Goal: Transaction & Acquisition: Purchase product/service

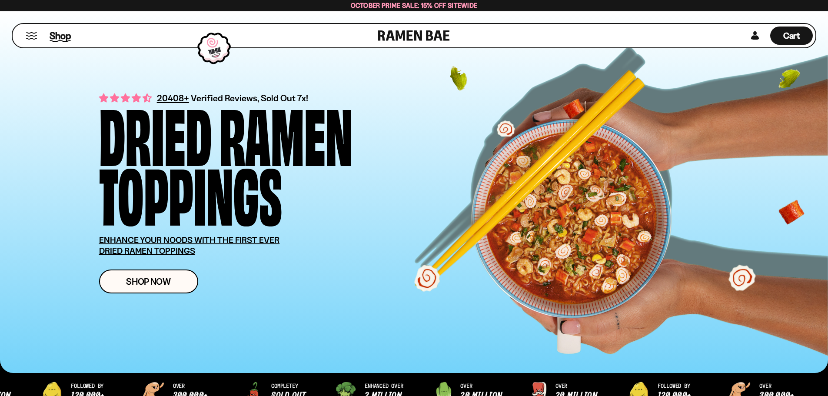
click at [56, 35] on span "Shop" at bounding box center [60, 35] width 21 height 13
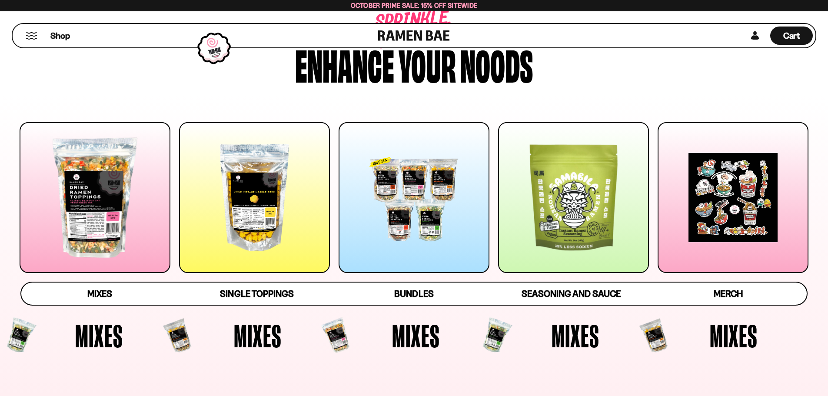
scroll to position [87, 0]
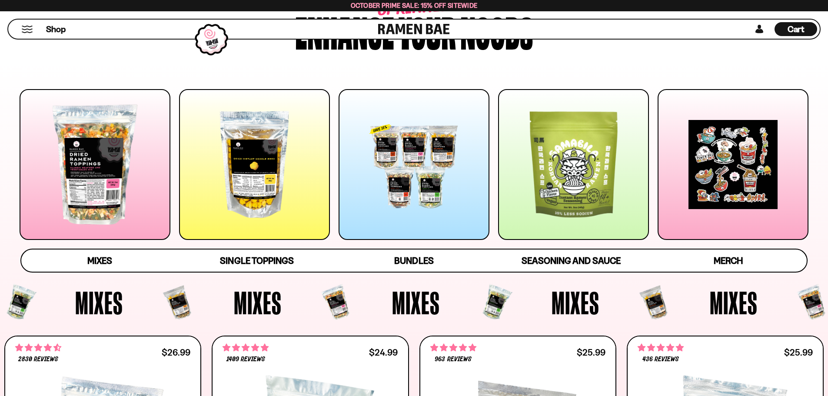
click at [104, 172] on div at bounding box center [95, 164] width 151 height 151
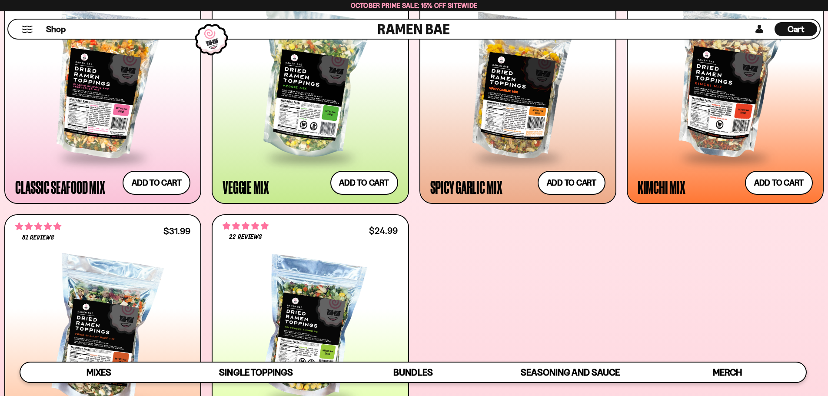
scroll to position [457, 0]
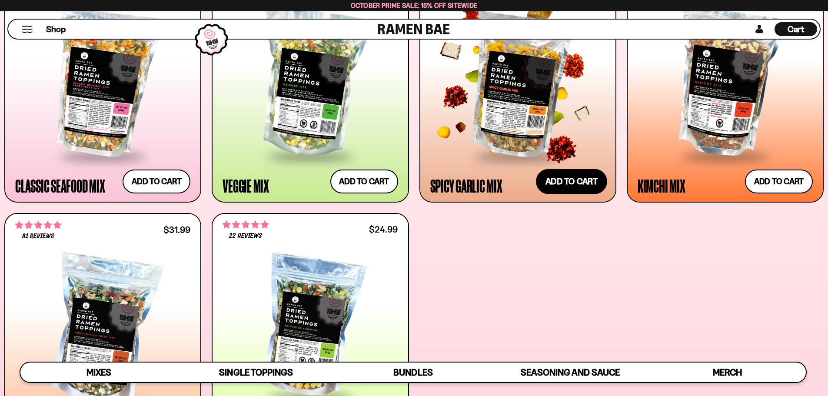
click at [567, 186] on button "Add to cart Add ― Regular price $25.99 Regular price Sale price $25.99 Unit pri…" at bounding box center [571, 181] width 71 height 25
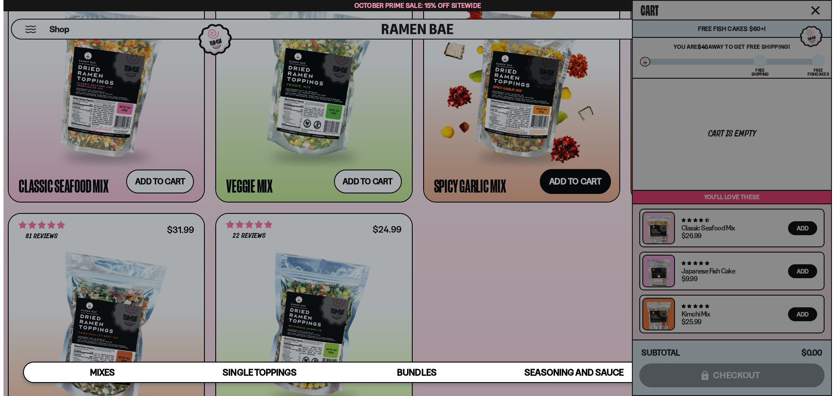
scroll to position [459, 0]
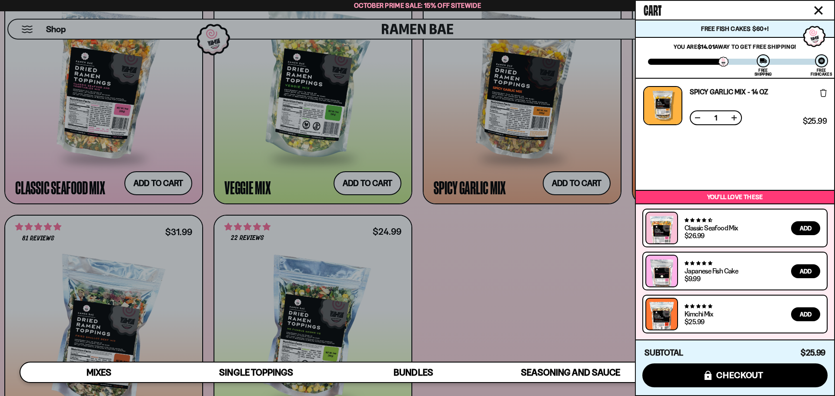
click at [512, 266] on div at bounding box center [417, 198] width 835 height 396
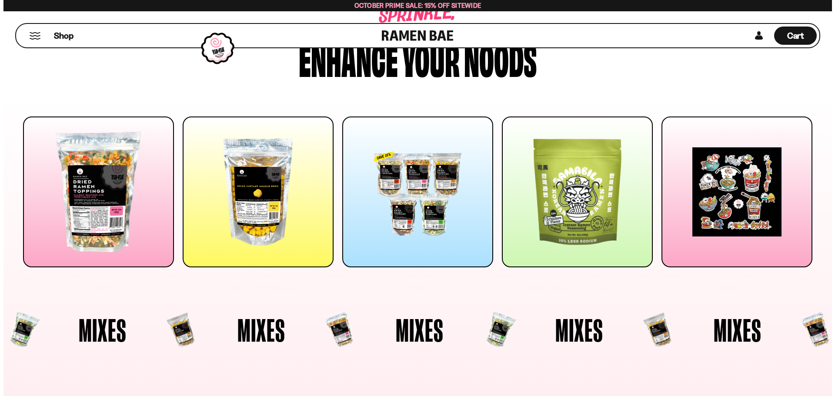
scroll to position [0, 0]
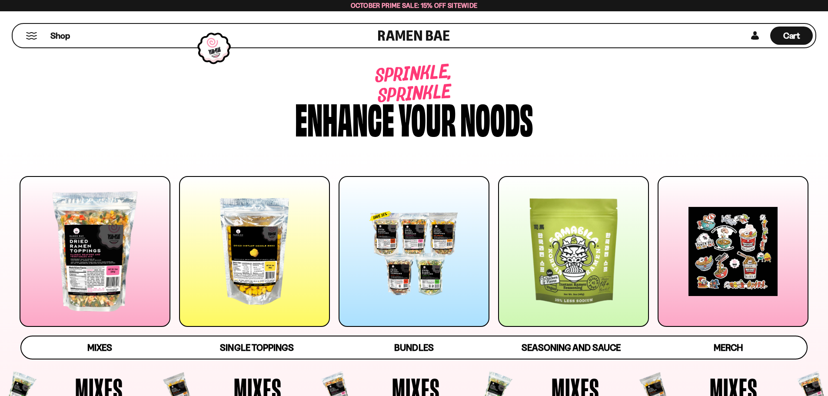
click at [26, 36] on button "Mobile Menu Trigger" at bounding box center [32, 35] width 12 height 7
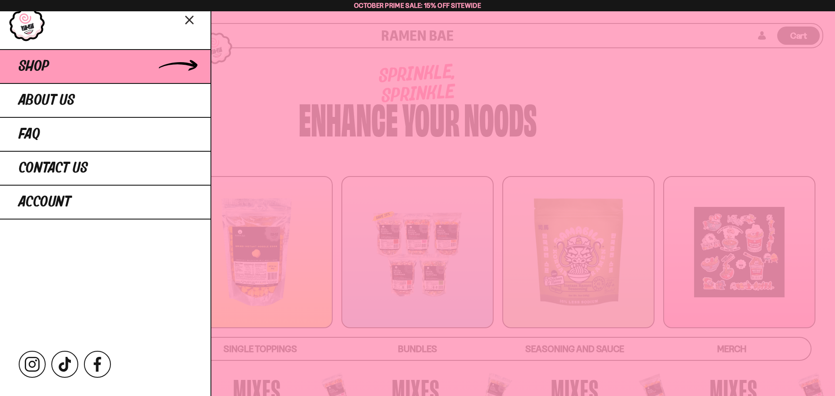
click at [50, 62] on link "Shop" at bounding box center [105, 66] width 210 height 34
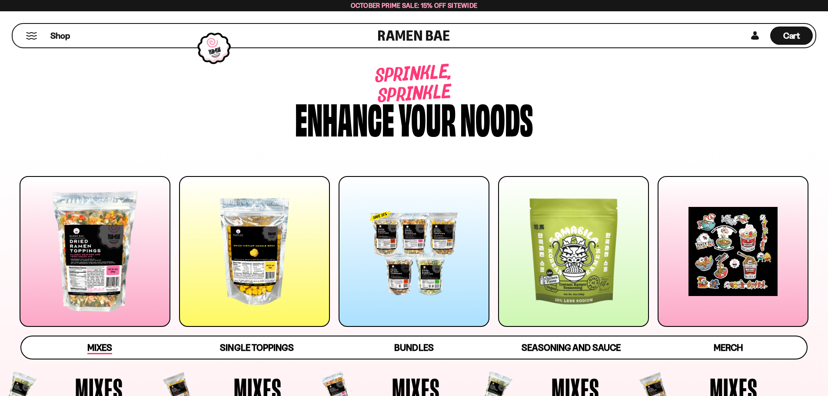
click at [104, 346] on span "Mixes" at bounding box center [99, 348] width 25 height 12
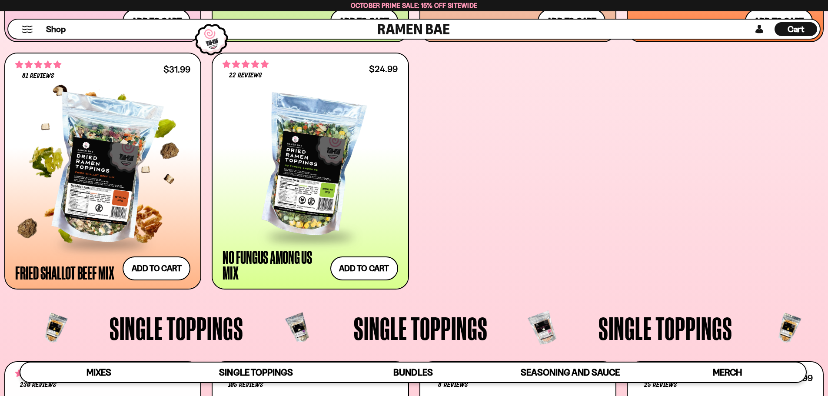
scroll to position [631, 0]
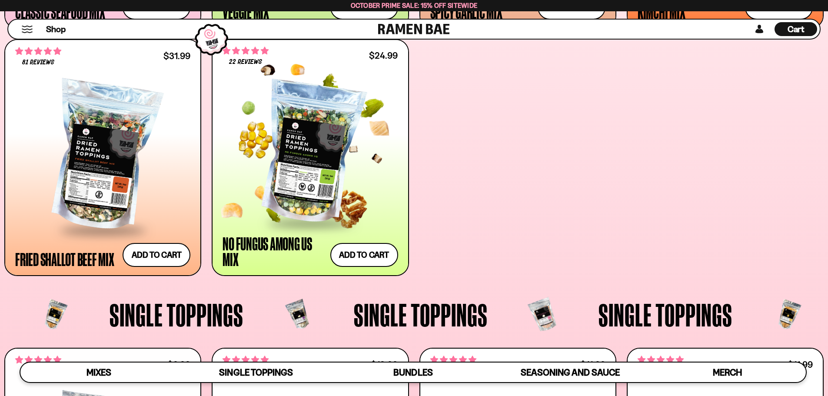
click at [317, 169] on div at bounding box center [310, 152] width 175 height 139
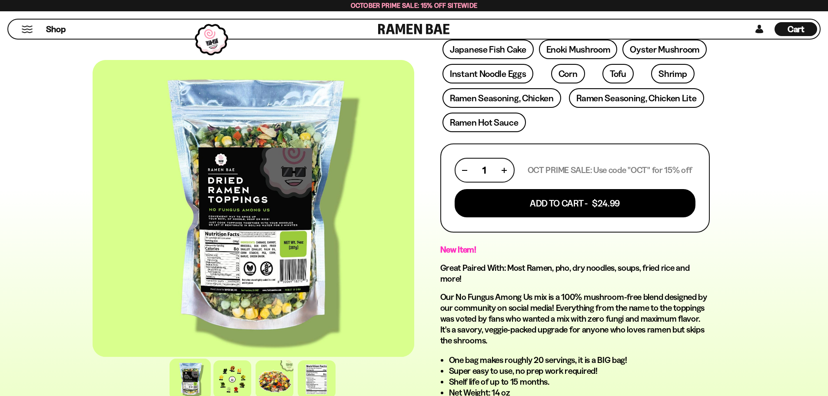
scroll to position [174, 0]
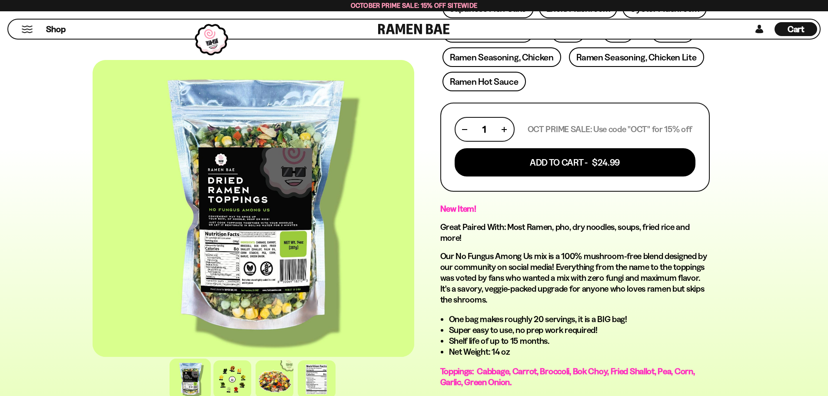
drag, startPoint x: 812, startPoint y: 247, endPoint x: 806, endPoint y: 278, distance: 31.9
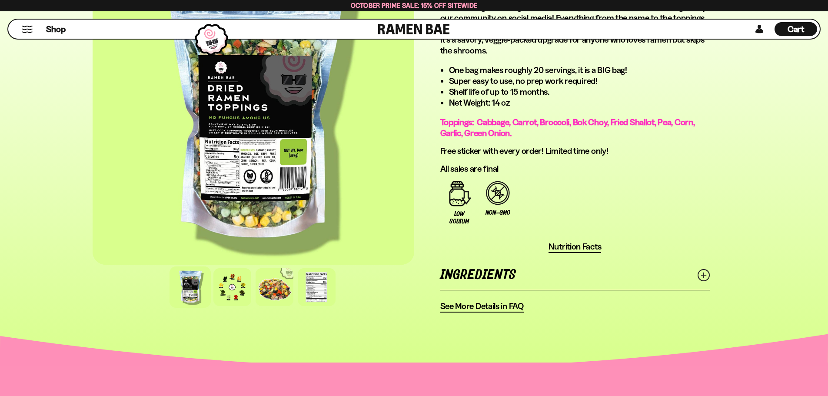
scroll to position [592, 0]
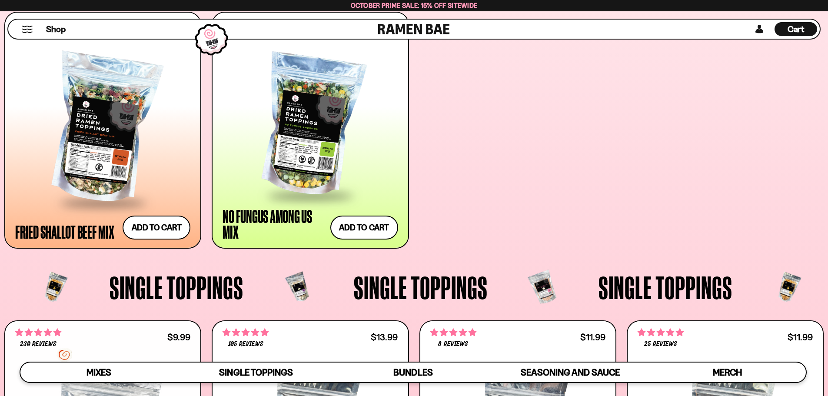
scroll to position [631, 0]
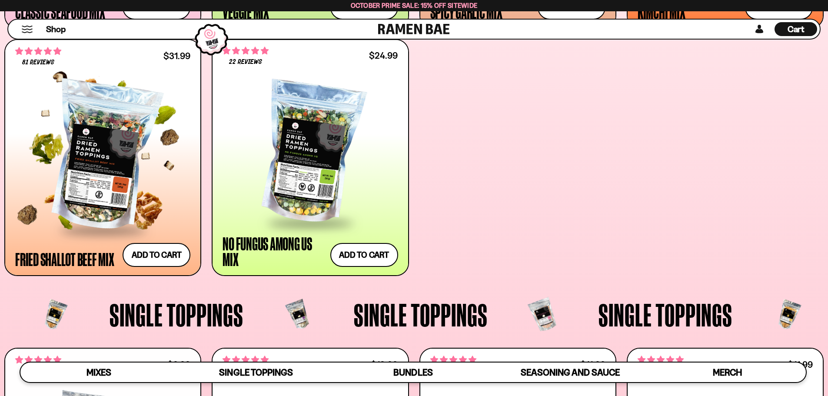
click at [103, 169] on div at bounding box center [102, 156] width 175 height 145
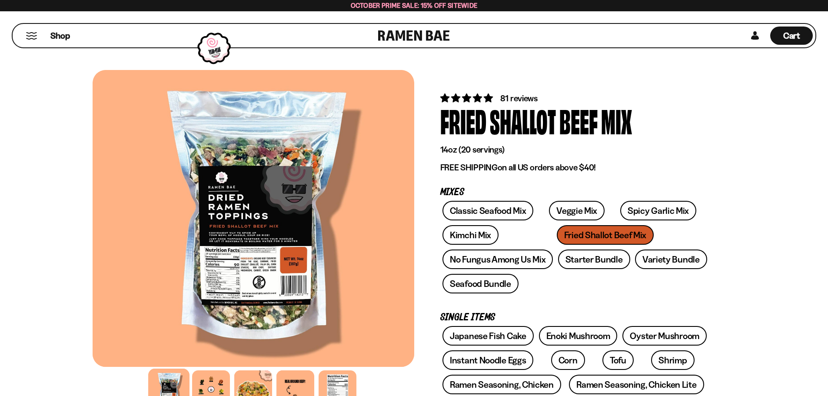
click at [269, 267] on div at bounding box center [254, 218] width 322 height 297
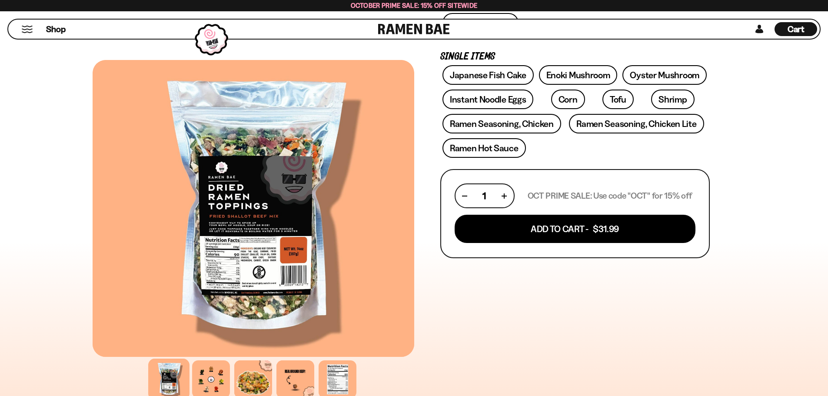
scroll to position [304, 0]
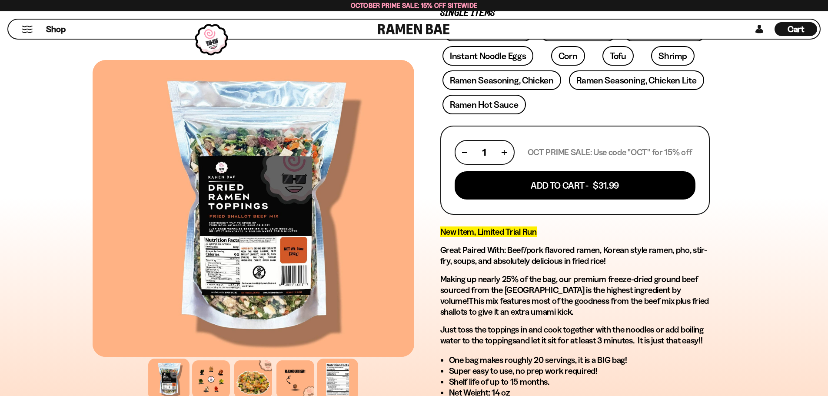
click at [338, 379] on div at bounding box center [337, 379] width 41 height 41
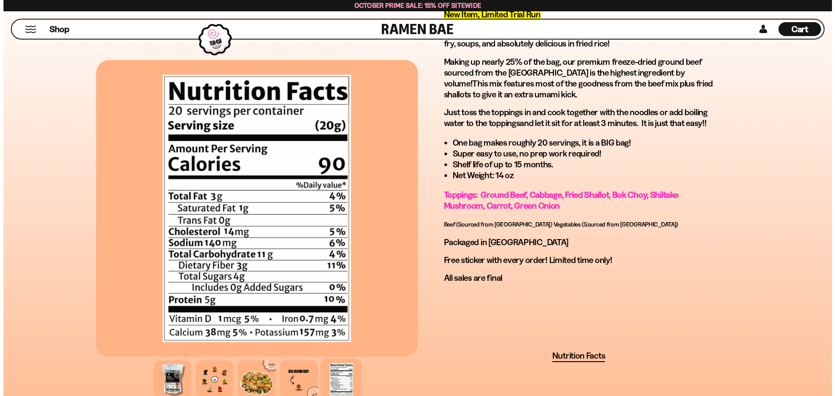
scroll to position [565, 0]
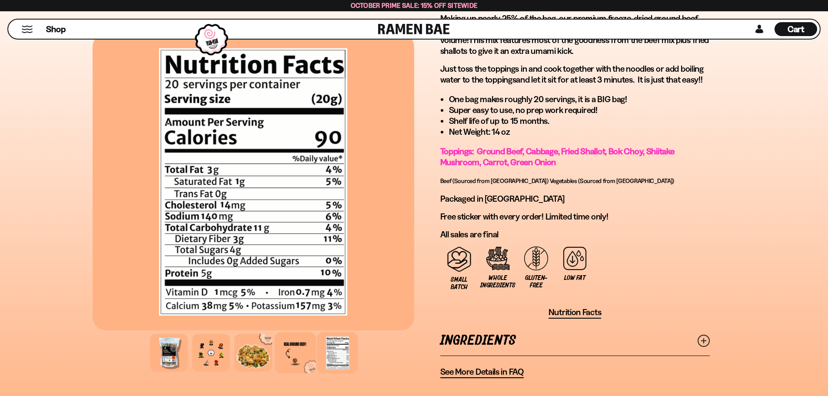
click at [293, 356] on div at bounding box center [295, 352] width 41 height 41
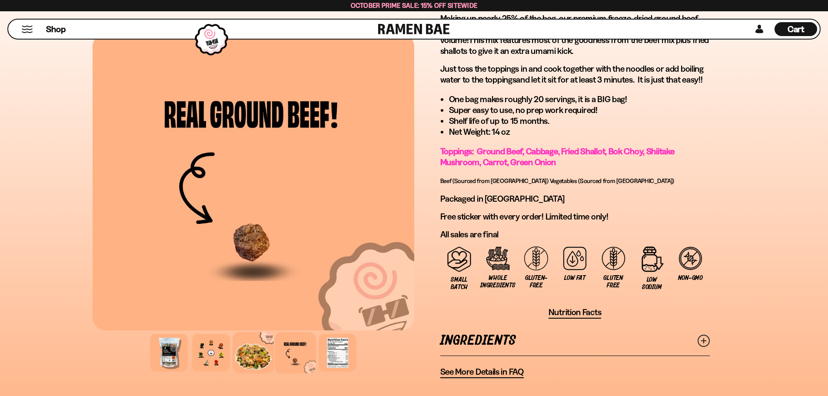
click at [263, 358] on div at bounding box center [253, 352] width 41 height 41
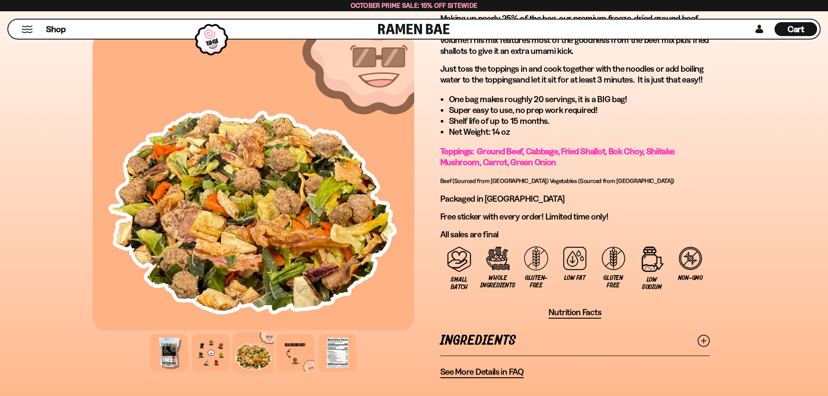
click at [27, 32] on button "Mobile Menu Trigger" at bounding box center [27, 29] width 12 height 7
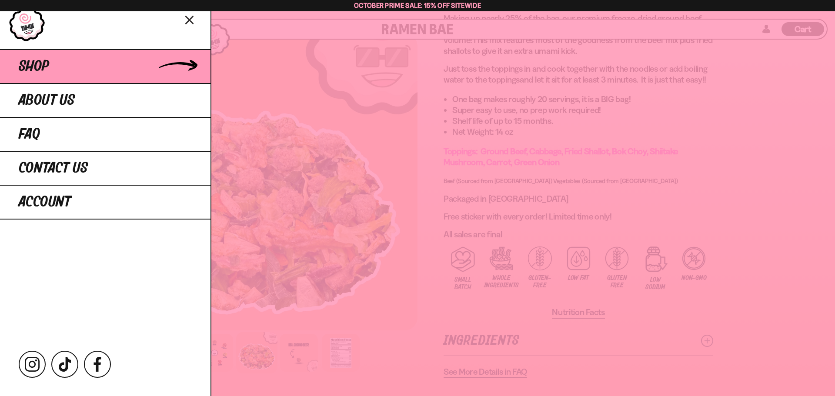
click at [46, 76] on link "Shop" at bounding box center [105, 66] width 210 height 34
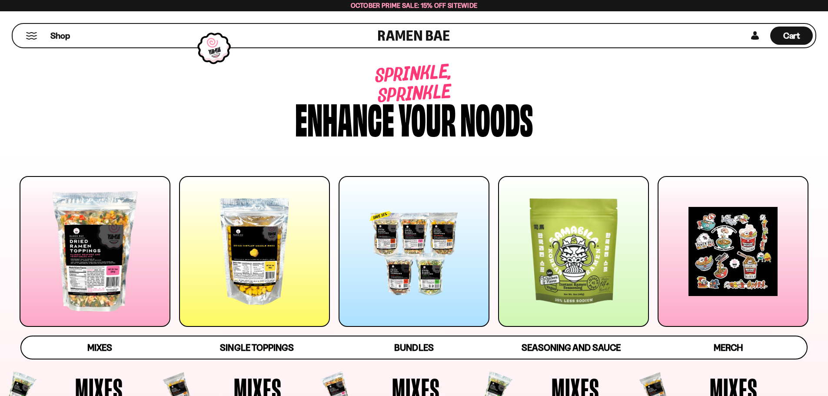
click at [105, 269] on div at bounding box center [95, 251] width 151 height 151
click at [409, 252] on div at bounding box center [414, 251] width 151 height 151
click at [27, 35] on button "Mobile Menu Trigger" at bounding box center [32, 35] width 12 height 7
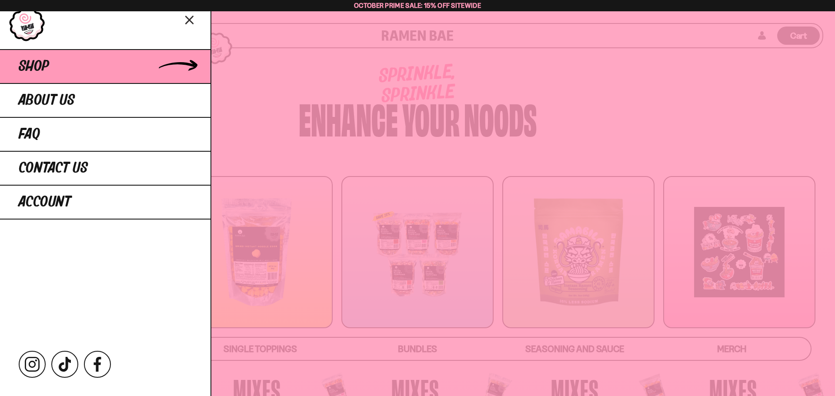
click at [52, 64] on link "Shop" at bounding box center [105, 66] width 210 height 34
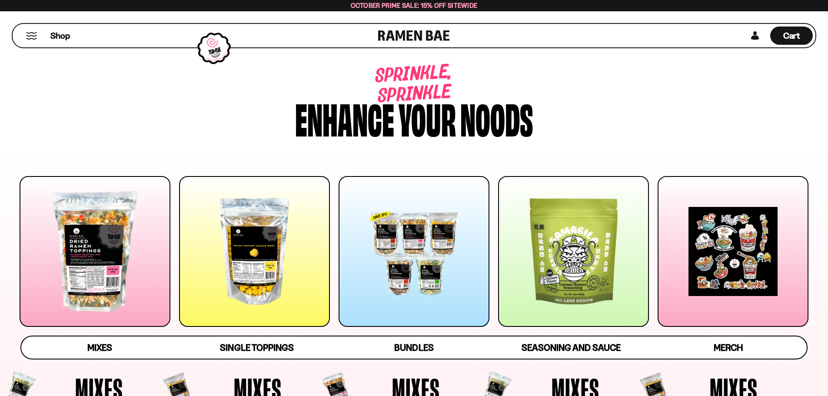
click at [122, 258] on div at bounding box center [95, 251] width 151 height 151
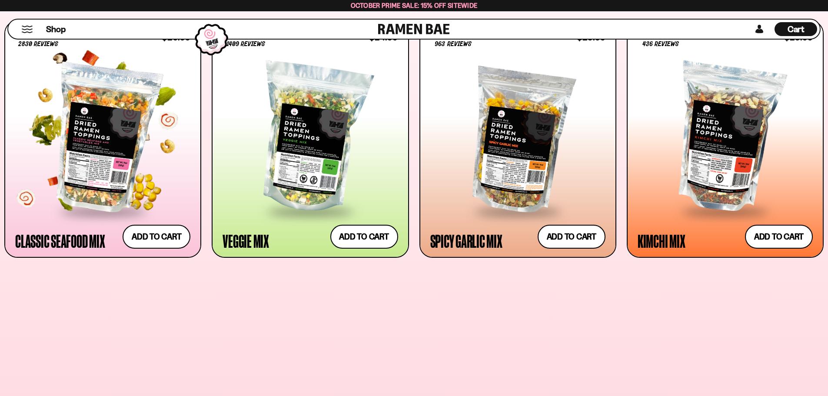
scroll to position [414, 0]
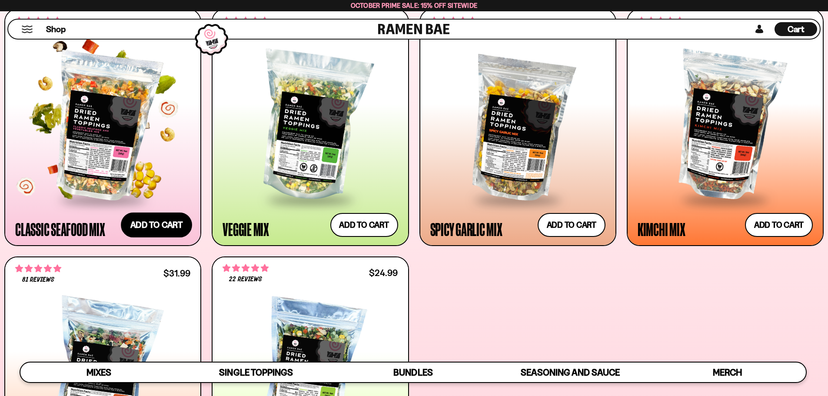
click at [152, 221] on button "Add to cart Add ― Regular price $26.99 Regular price Sale price $26.99 Unit pri…" at bounding box center [156, 224] width 71 height 25
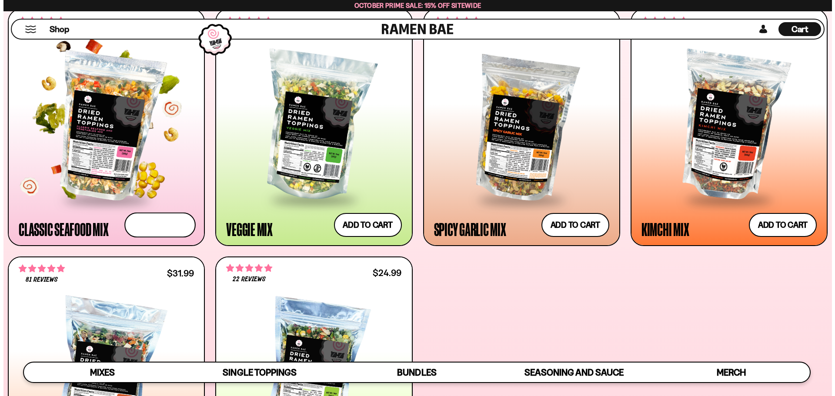
scroll to position [415, 0]
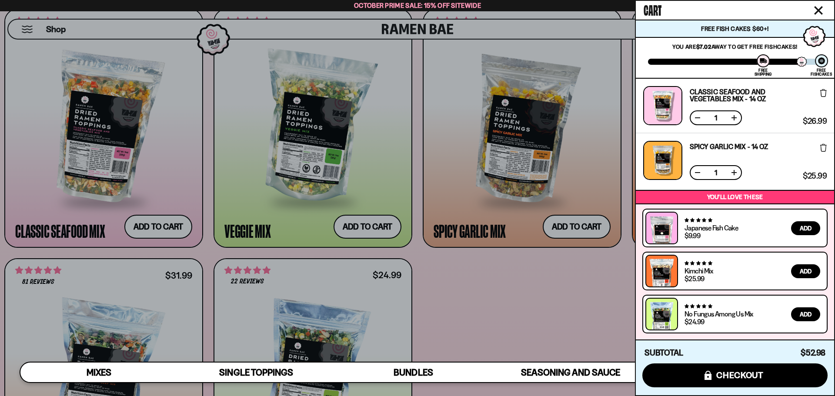
click at [572, 312] on div at bounding box center [417, 198] width 835 height 396
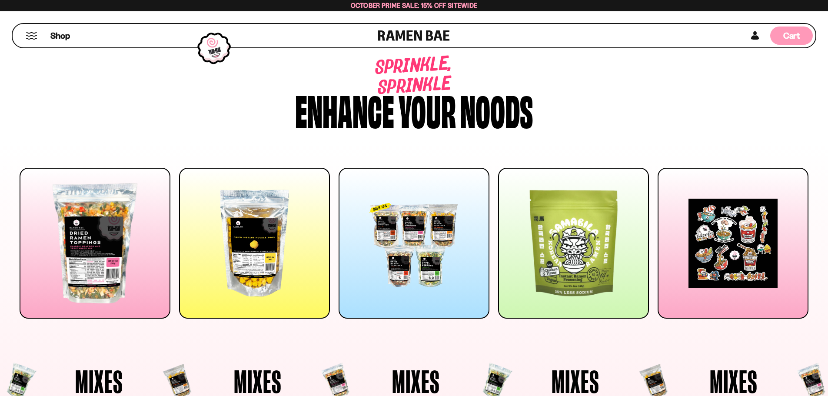
scroll to position [0, 0]
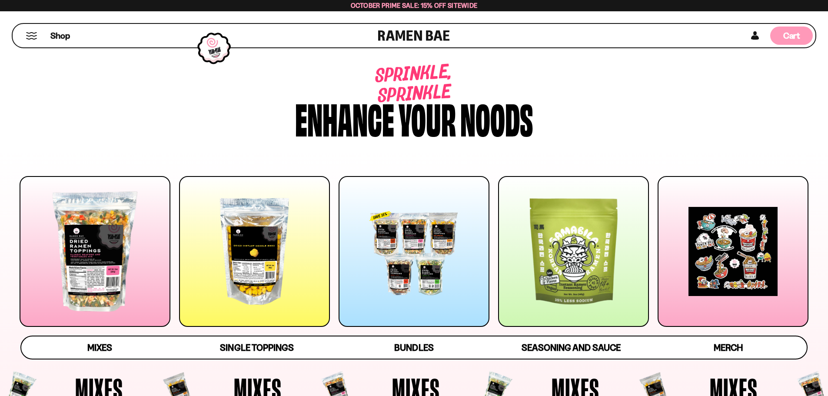
click at [794, 32] on span "Cart" at bounding box center [791, 35] width 17 height 10
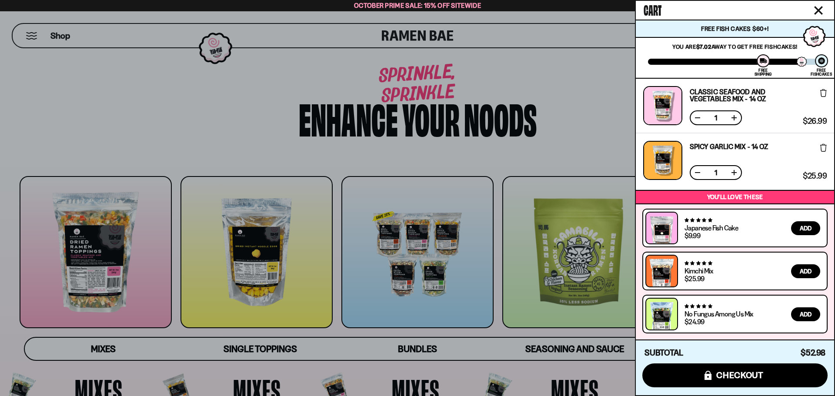
click at [575, 147] on div at bounding box center [417, 198] width 835 height 396
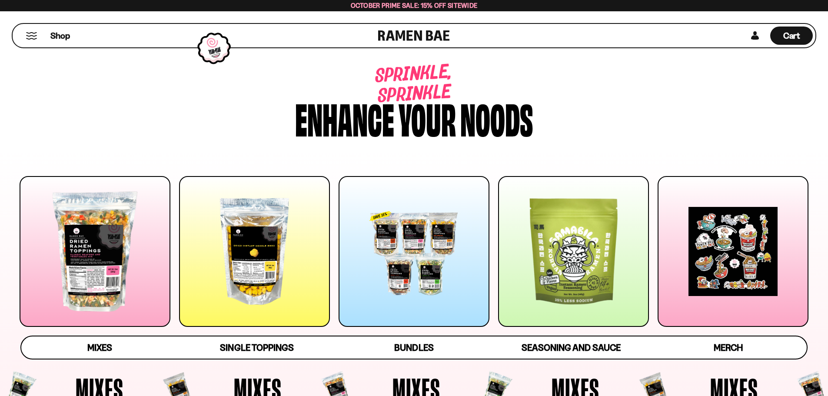
click at [587, 239] on div at bounding box center [573, 251] width 151 height 151
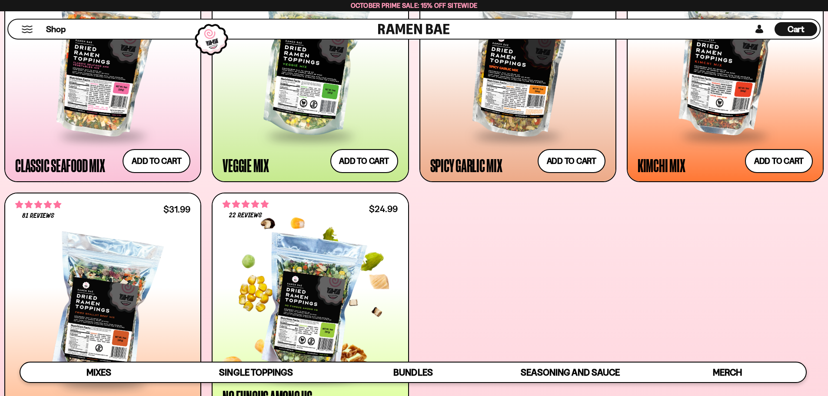
scroll to position [448, 0]
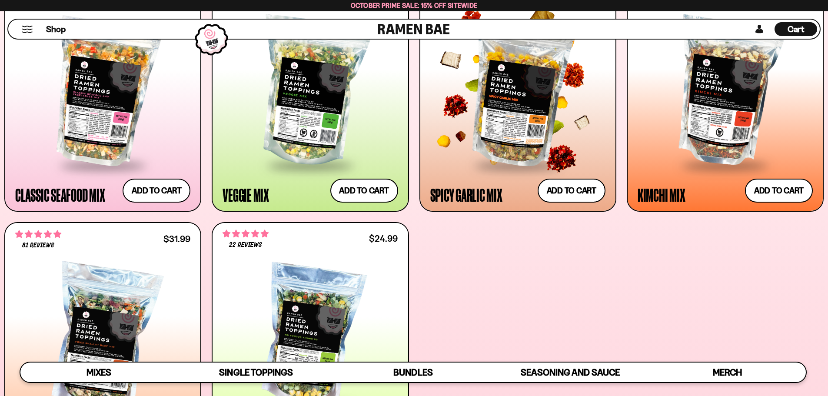
click at [546, 127] on div at bounding box center [517, 92] width 175 height 145
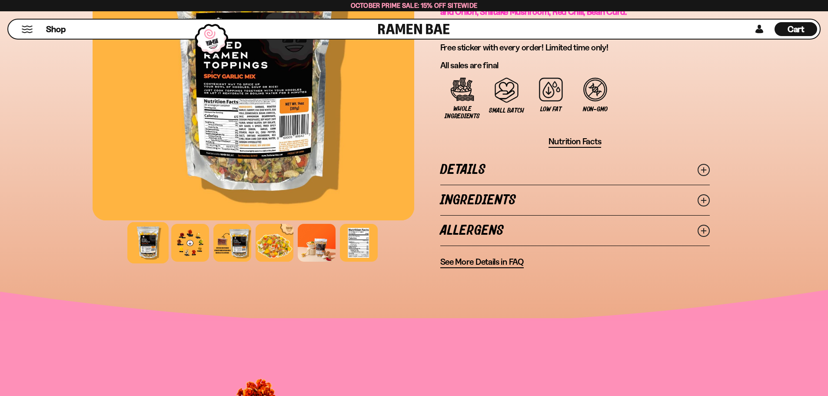
scroll to position [652, 0]
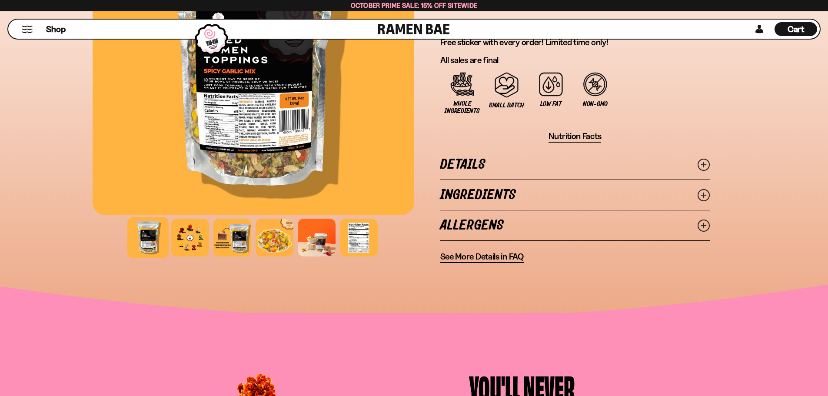
click at [493, 184] on link "Ingredients" at bounding box center [575, 195] width 270 height 30
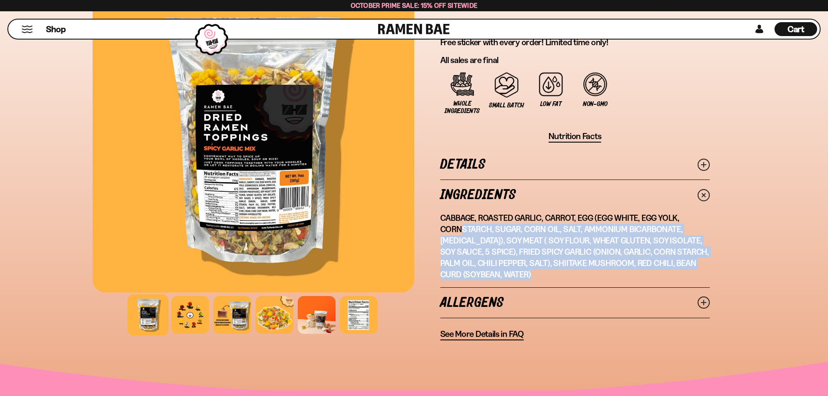
drag, startPoint x: 464, startPoint y: 227, endPoint x: 546, endPoint y: 276, distance: 95.0
click at [546, 276] on p "Cabbage, Roasted Garlic, Carrot, Egg (Egg White, Egg Yolk, Cornstarch, Sugar, C…" at bounding box center [575, 247] width 270 height 68
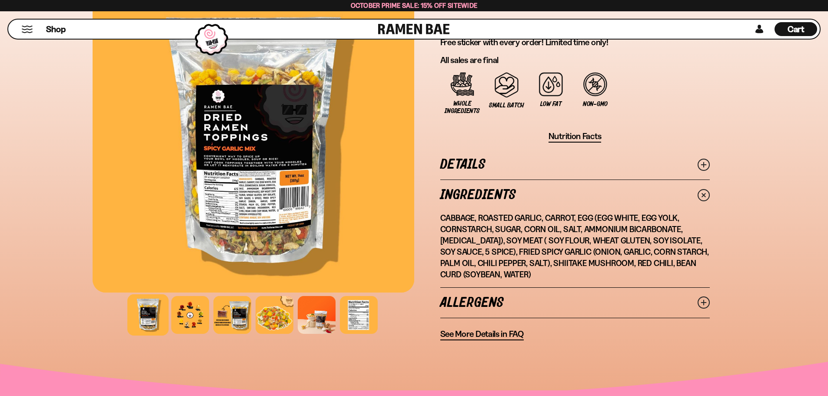
click at [566, 276] on p "Cabbage, Roasted Garlic, Carrot, Egg (Egg White, Egg Yolk, Cornstarch, Sugar, C…" at bounding box center [575, 247] width 270 height 68
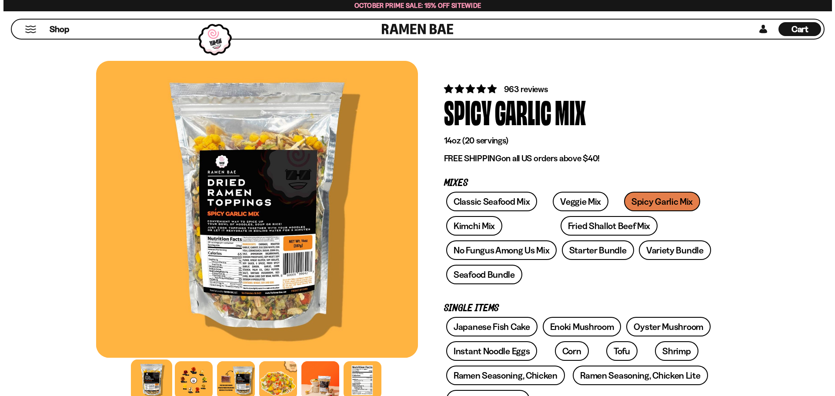
scroll to position [0, 0]
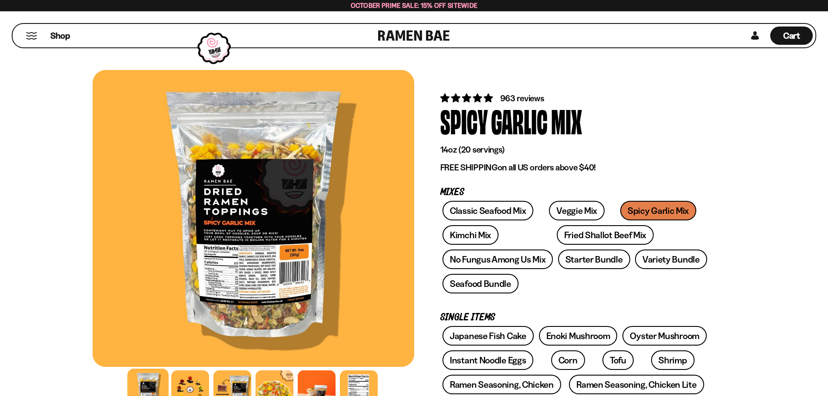
click at [31, 36] on button "Mobile Menu Trigger" at bounding box center [32, 35] width 12 height 7
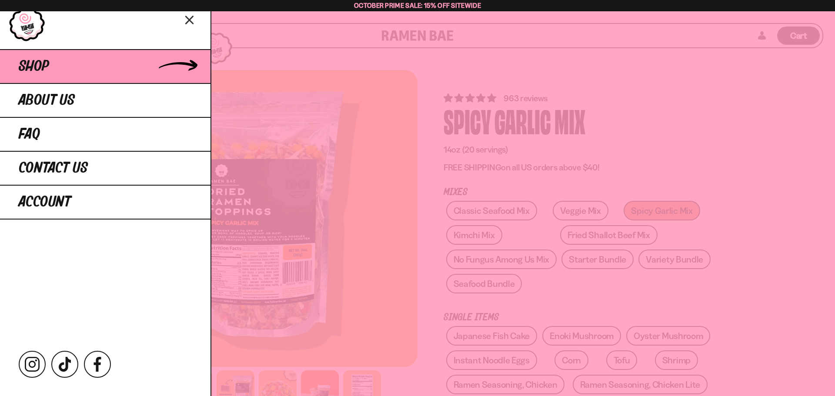
click at [37, 72] on span "Shop" at bounding box center [34, 67] width 30 height 16
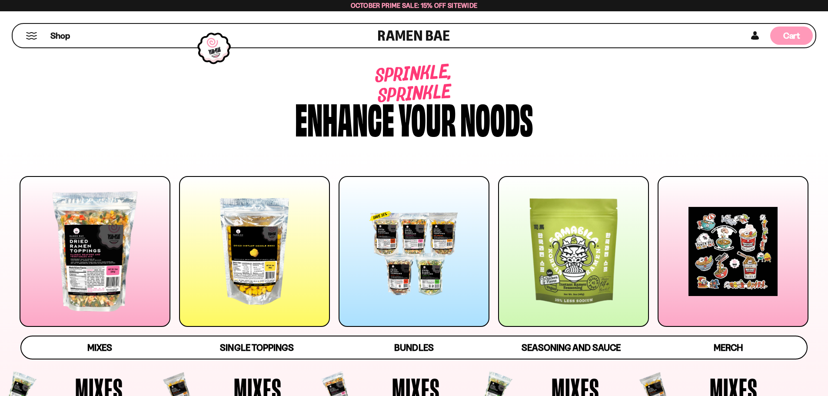
click at [780, 34] on div "Cart D0381C2F-513E-4F90-8A41-6F0A75DCBAAA" at bounding box center [791, 36] width 43 height 18
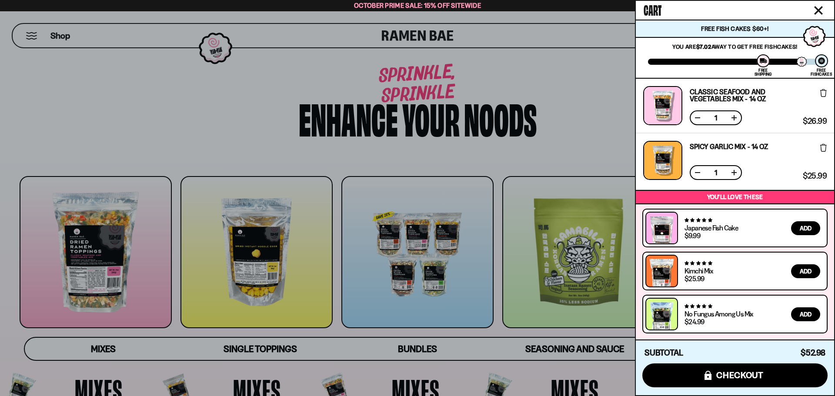
click at [428, 158] on div at bounding box center [417, 198] width 835 height 396
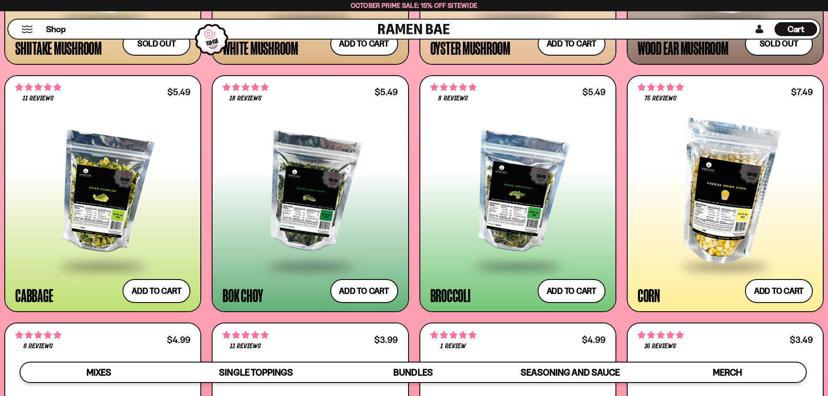
scroll to position [1652, 0]
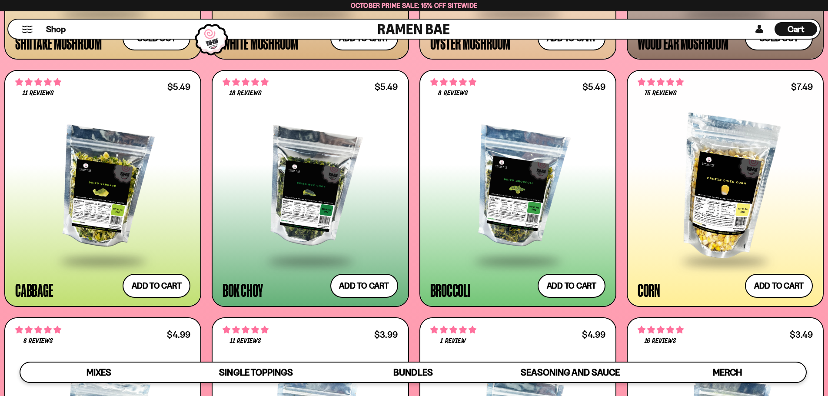
drag, startPoint x: 761, startPoint y: 168, endPoint x: 644, endPoint y: 170, distance: 117.0
drag, startPoint x: 644, startPoint y: 170, endPoint x: 623, endPoint y: 127, distance: 48.2
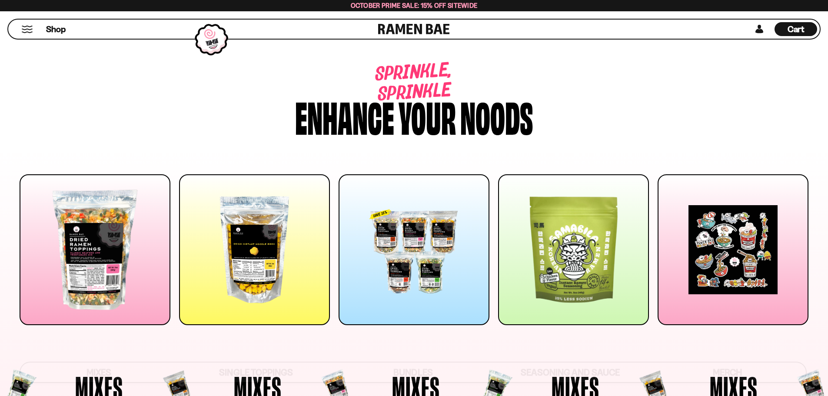
scroll to position [0, 0]
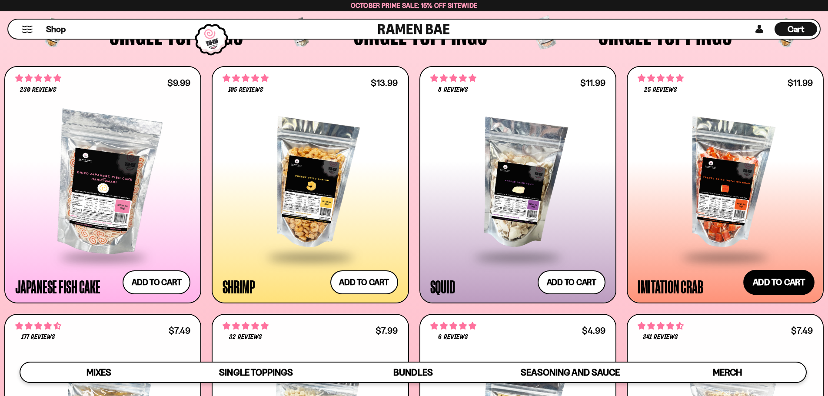
click at [785, 284] on button "Add to cart Add ― Regular price $11.99 Regular price Sale price $11.99 Unit pri…" at bounding box center [778, 282] width 71 height 25
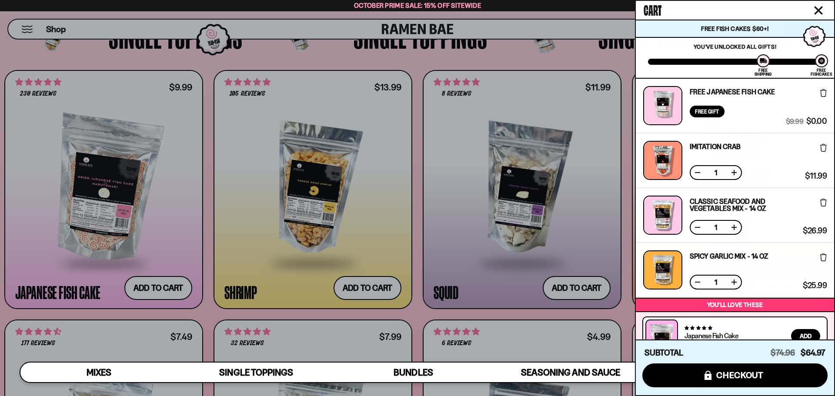
scroll to position [108, 0]
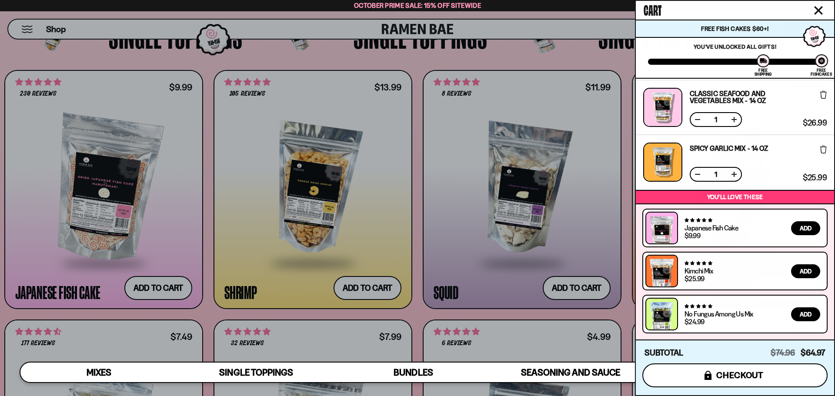
click at [767, 368] on button "icons8-lock checkout" at bounding box center [734, 375] width 185 height 24
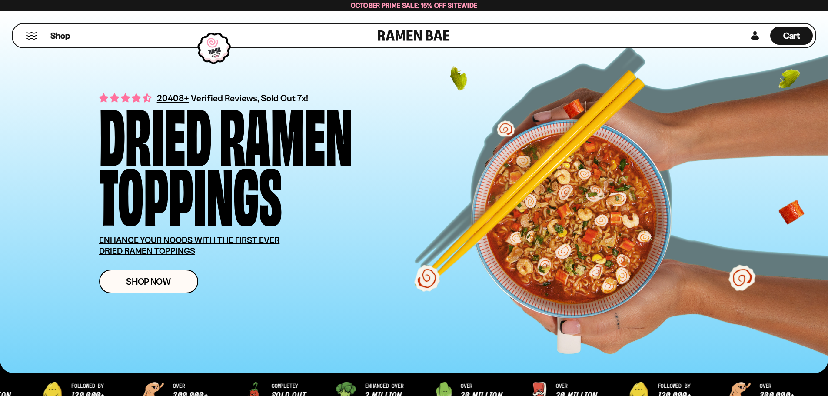
click at [29, 37] on button "Mobile Menu Trigger" at bounding box center [32, 35] width 12 height 7
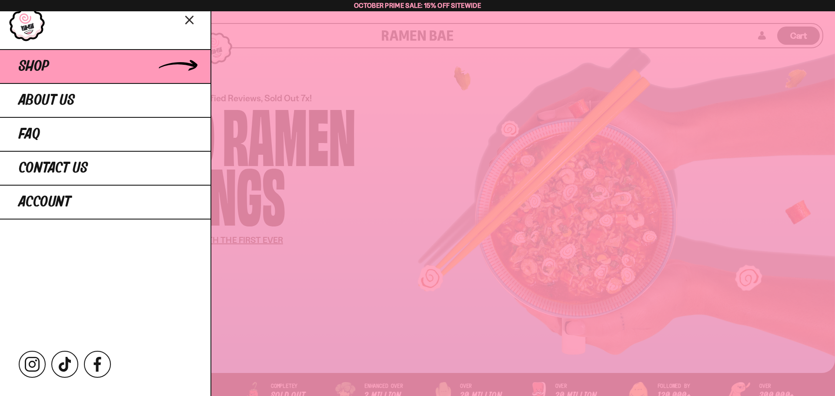
click at [36, 64] on span "Shop" at bounding box center [34, 67] width 30 height 16
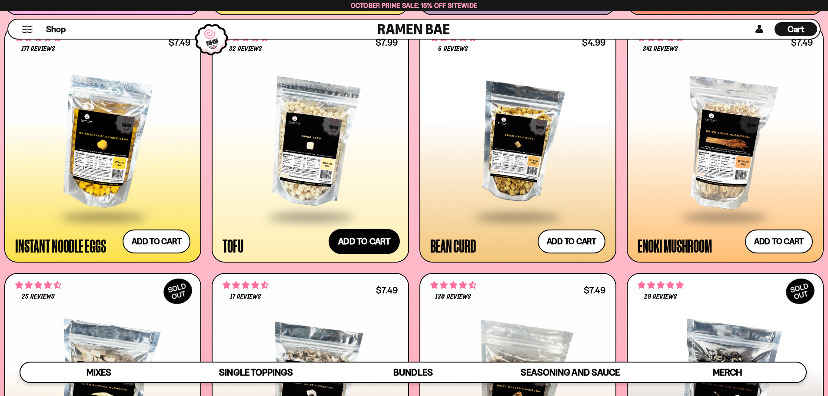
scroll to position [1174, 0]
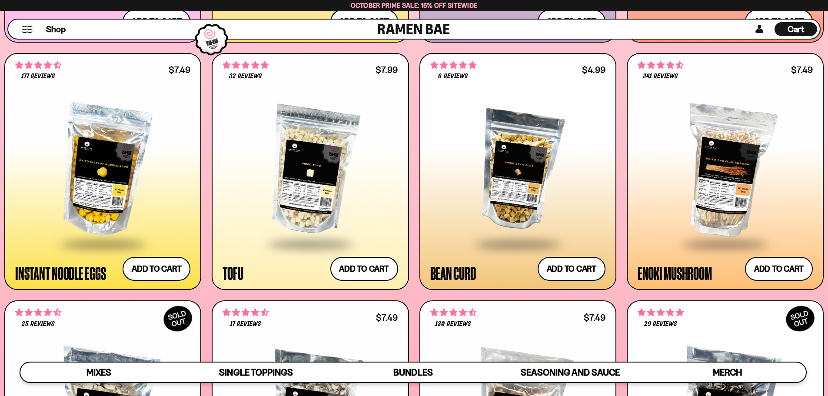
click at [520, 188] on div at bounding box center [517, 170] width 175 height 145
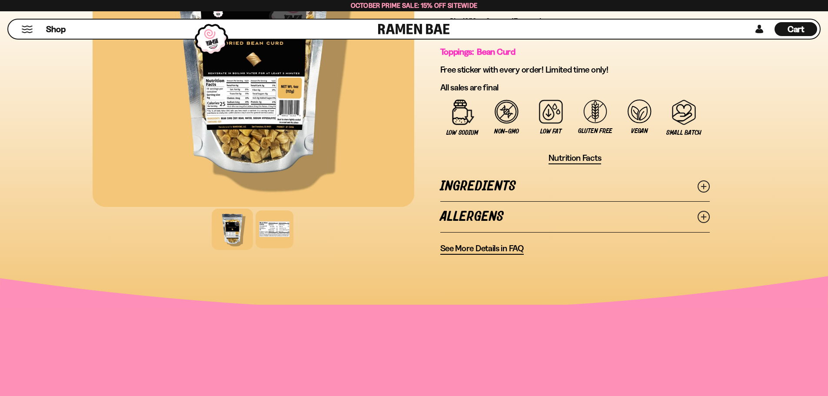
scroll to position [391, 0]
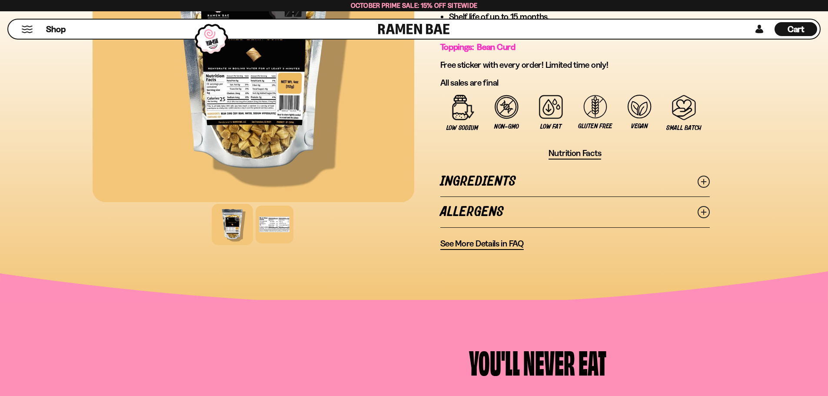
click at [491, 179] on link "Ingredients" at bounding box center [575, 182] width 270 height 30
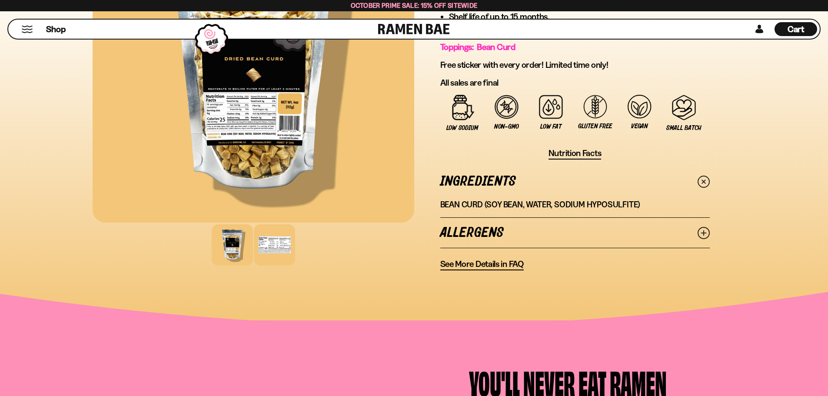
click at [267, 238] on div at bounding box center [274, 245] width 41 height 41
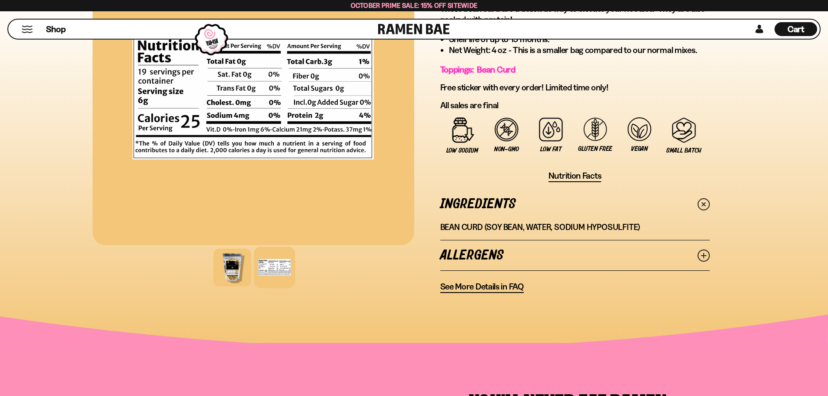
scroll to position [304, 0]
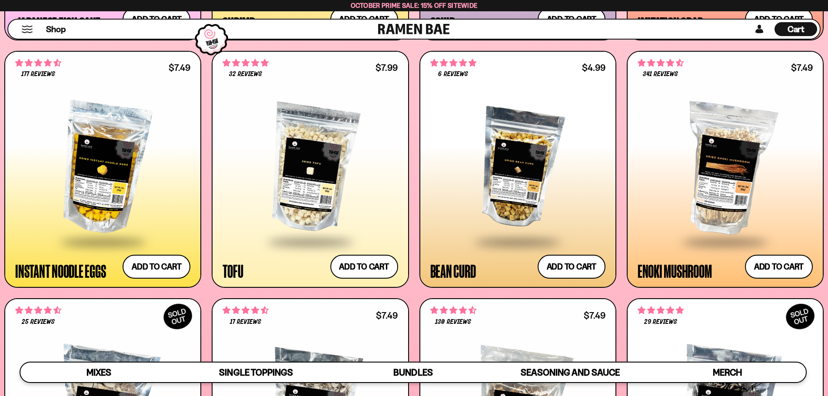
scroll to position [1174, 0]
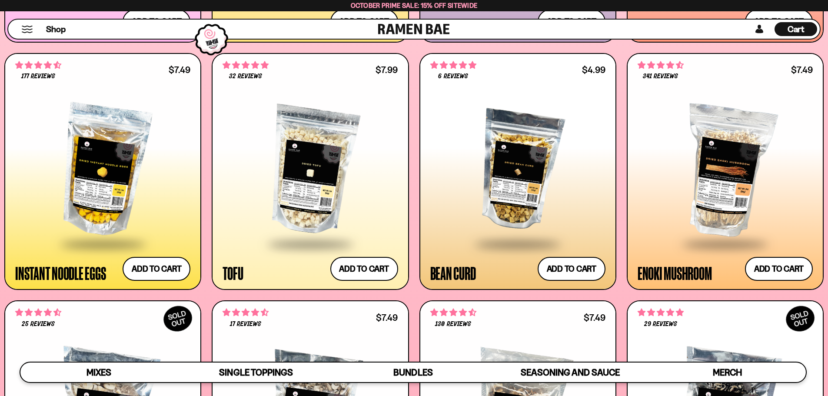
click at [374, 224] on div at bounding box center [310, 170] width 175 height 145
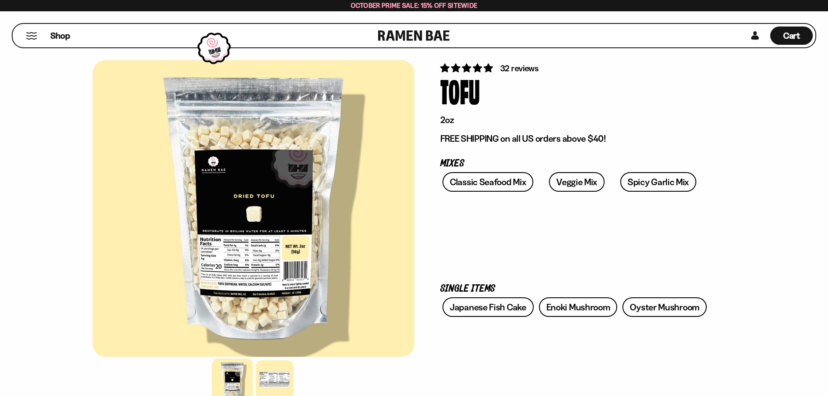
scroll to position [174, 0]
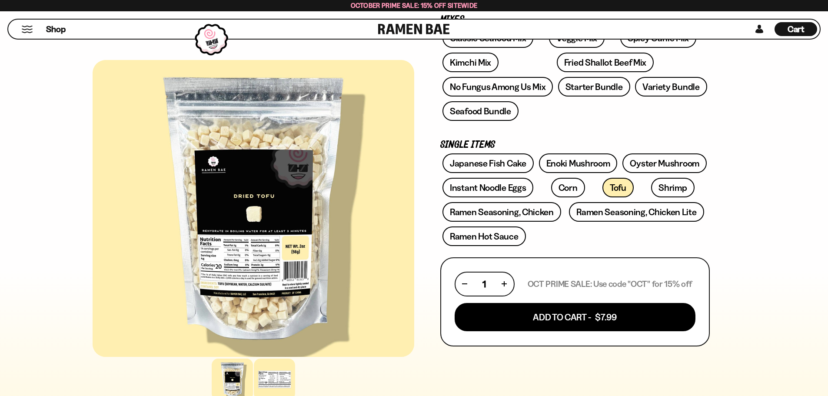
click at [277, 378] on div at bounding box center [274, 379] width 41 height 41
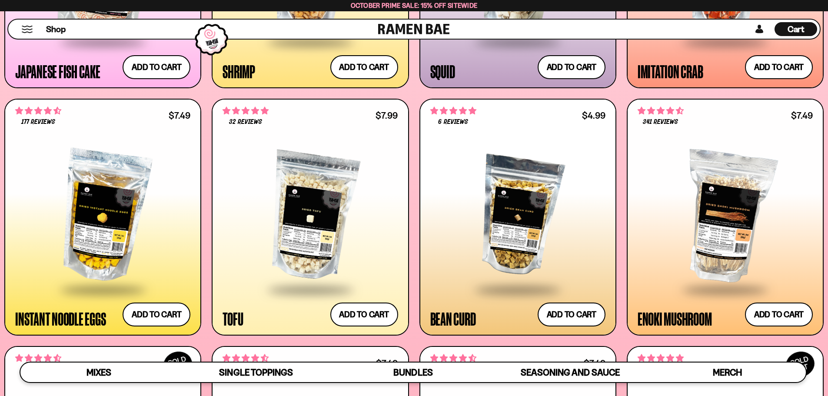
scroll to position [1130, 0]
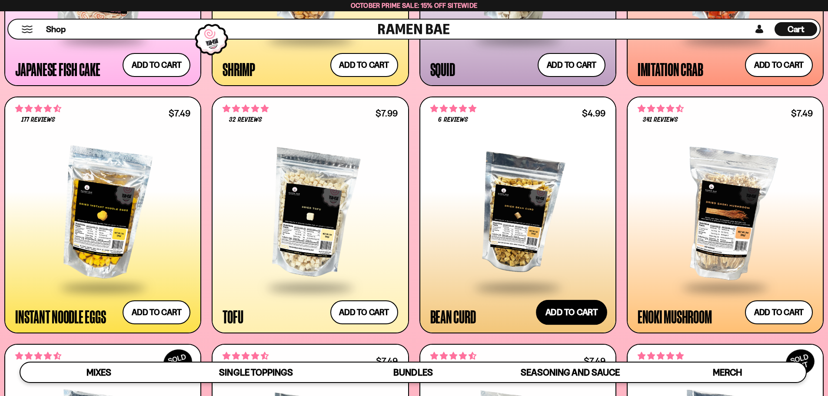
click at [580, 315] on button "Add to cart Add ― Regular price $4.99 Regular price Sale price $4.99 Unit price…" at bounding box center [571, 312] width 71 height 25
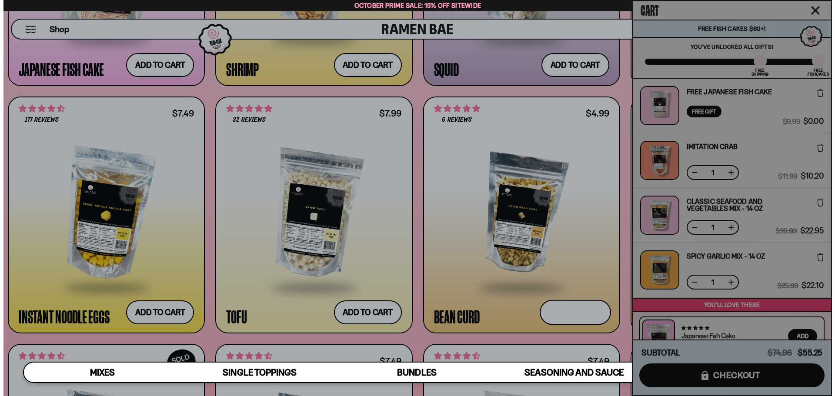
scroll to position [1136, 0]
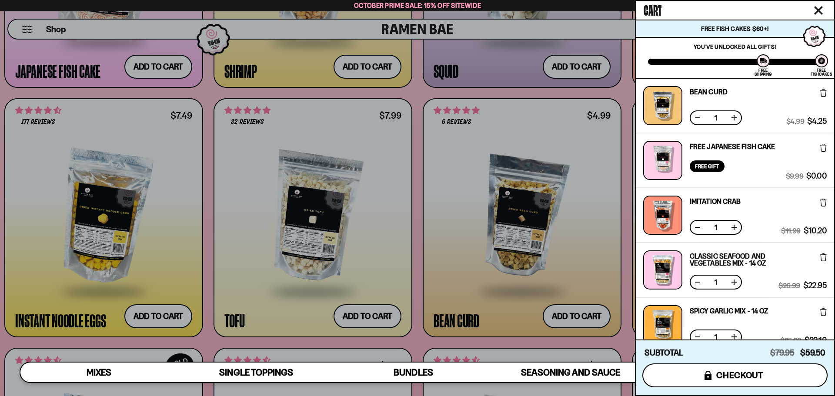
click at [748, 375] on span "checkout" at bounding box center [739, 375] width 47 height 10
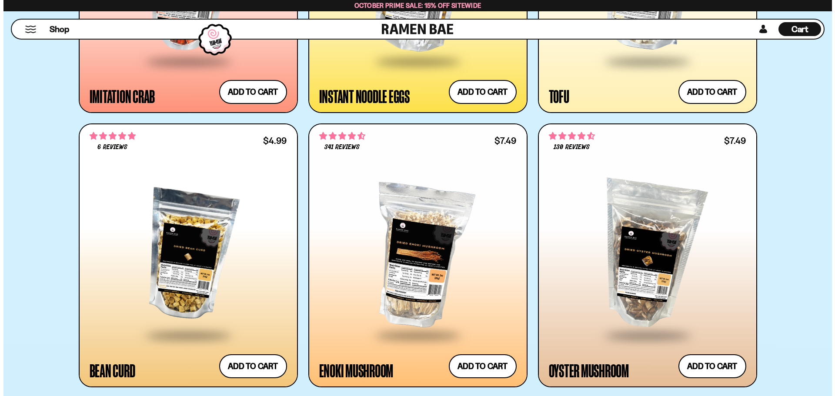
scroll to position [1739, 0]
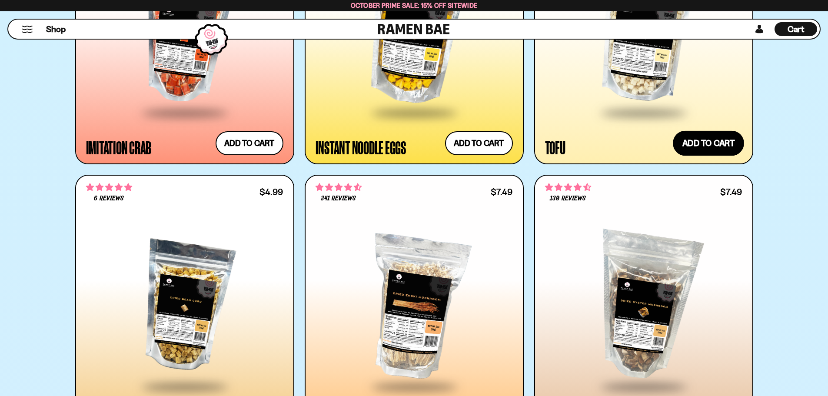
click at [703, 150] on button "Add to cart Add ― Regular price $7.99 Regular price Sale price $7.99 Unit price…" at bounding box center [708, 143] width 71 height 25
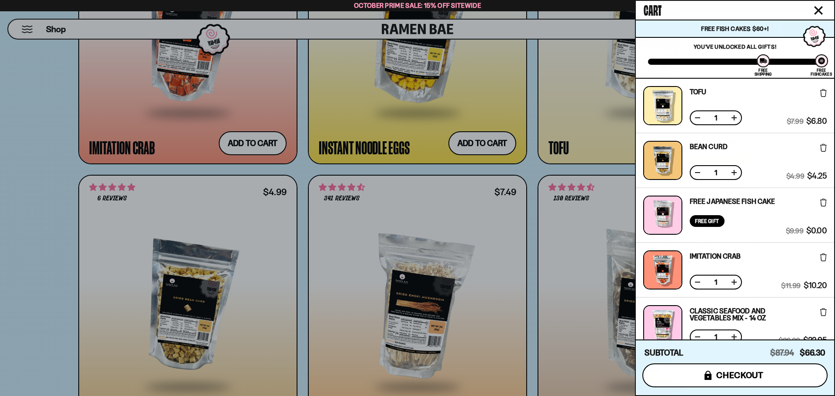
click at [756, 368] on button "icons8-lock checkout" at bounding box center [734, 375] width 185 height 24
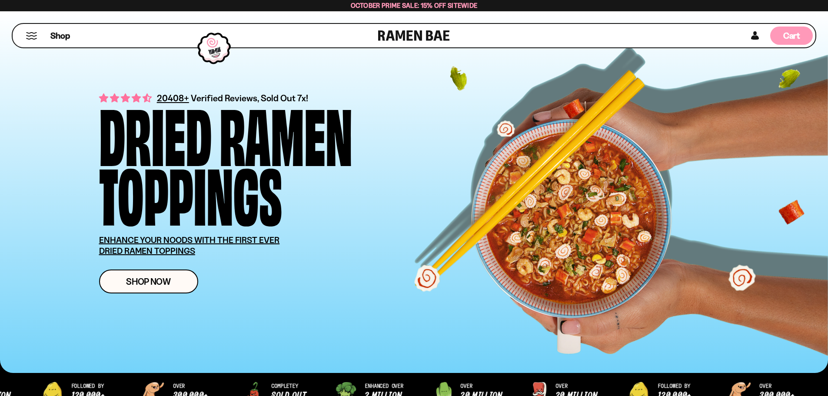
click at [800, 37] on div "Cart D0381C2F-513E-4F90-8A41-6F0A75DCBAAA" at bounding box center [791, 36] width 43 height 18
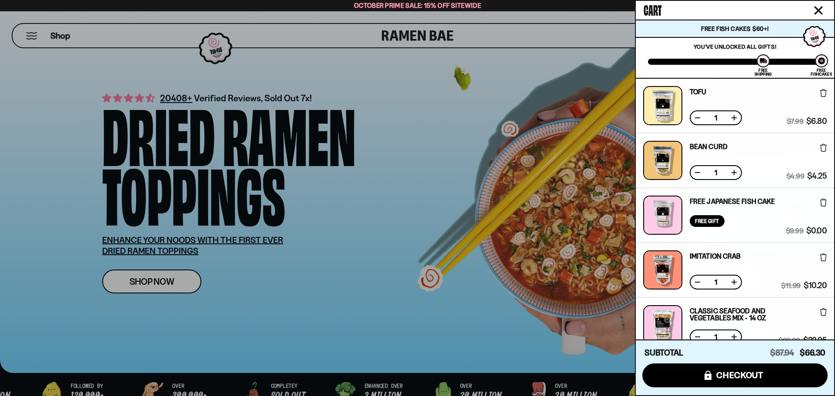
click at [820, 144] on icon at bounding box center [823, 148] width 7 height 8
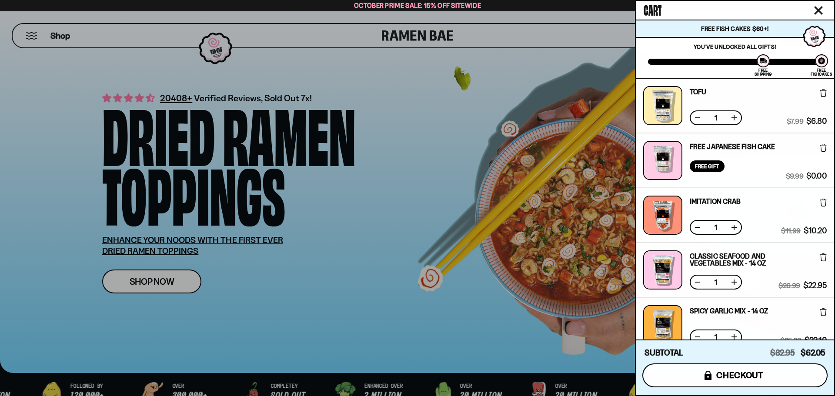
click at [744, 375] on span "checkout" at bounding box center [739, 375] width 47 height 10
